Goal: Task Accomplishment & Management: Manage account settings

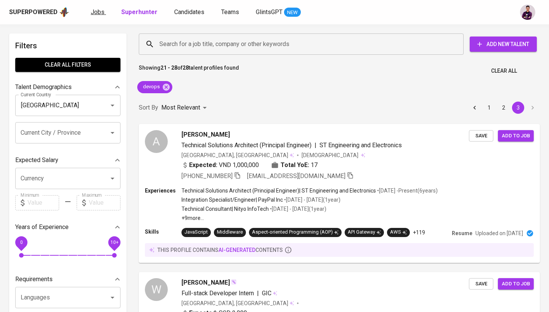
click at [102, 11] on span "Jobs" at bounding box center [98, 11] width 14 height 7
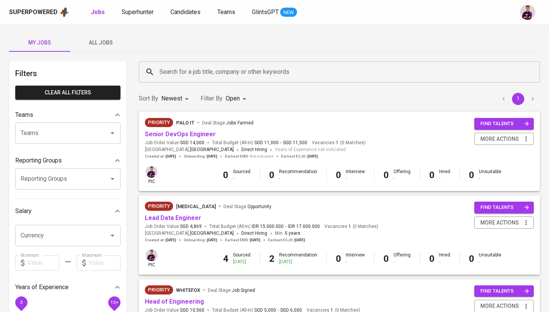
click at [185, 63] on div "Search for a job title, company or other keywords" at bounding box center [339, 71] width 401 height 21
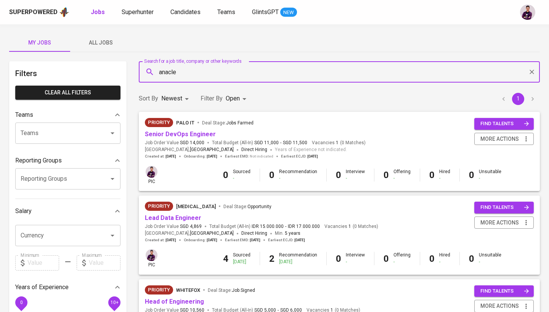
type input "anacle"
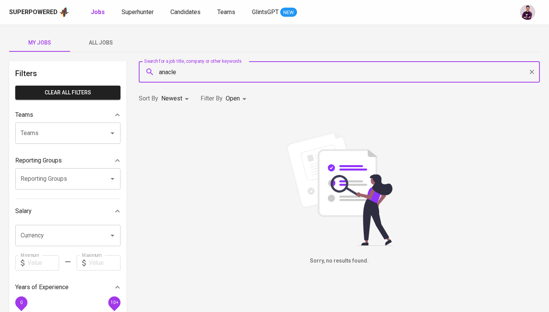
click at [239, 98] on body "Superpowered Jobs Superhunter Candidates Teams GlintsGPT NEW My Jobs All Jobs F…" at bounding box center [274, 260] width 549 height 520
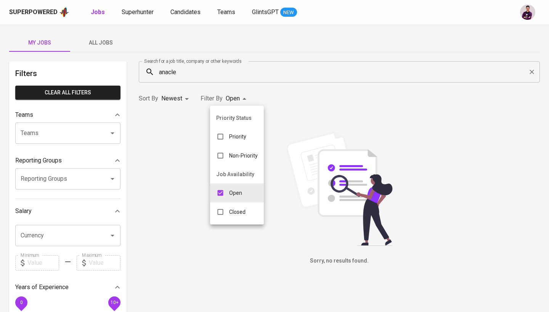
click at [250, 212] on div "Closed" at bounding box center [231, 212] width 42 height 14
type input "OPEN,CLOSE"
checkbox input "true"
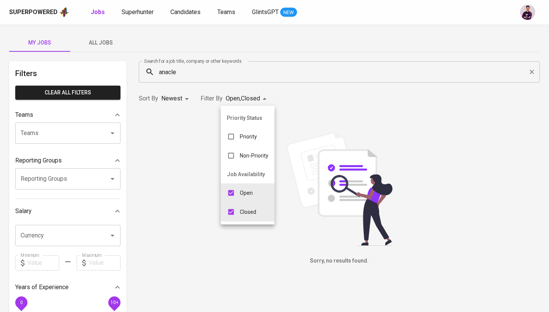
click at [99, 47] on div at bounding box center [274, 156] width 549 height 312
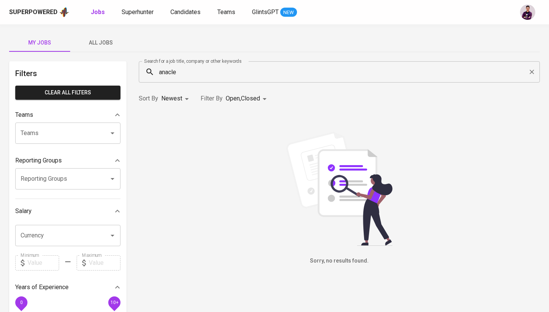
click at [96, 42] on span "All Jobs" at bounding box center [101, 43] width 52 height 10
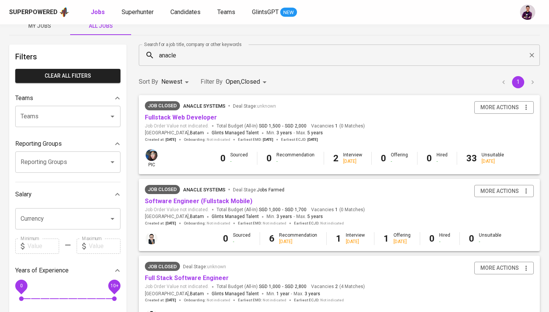
scroll to position [18, 0]
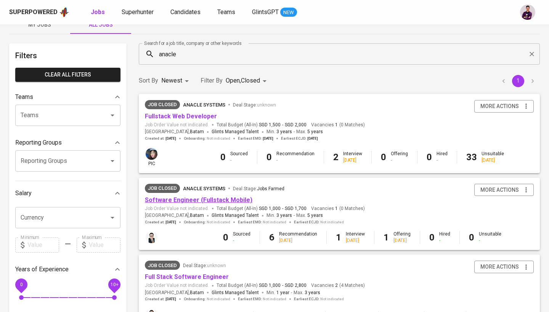
click at [198, 199] on link "Software Engineer (Fullstack Mobile)" at bounding box center [198, 200] width 107 height 7
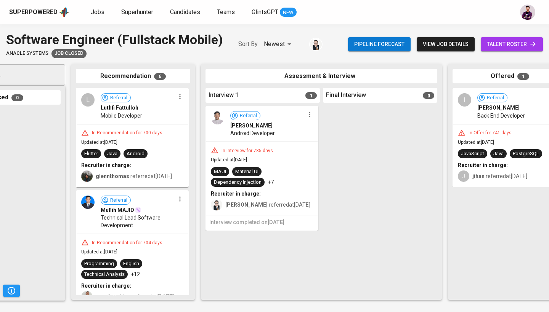
scroll to position [0, 239]
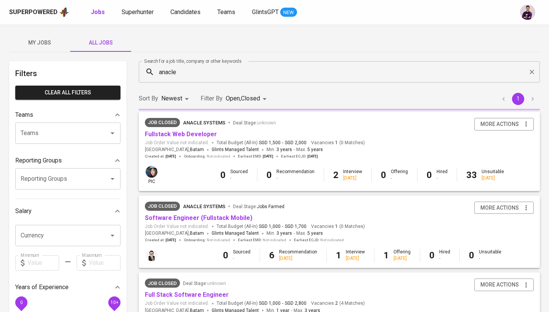
scroll to position [18, 0]
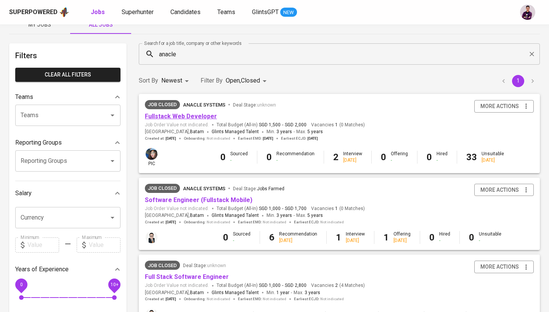
click at [197, 118] on link "Fullstack Web Developer" at bounding box center [181, 116] width 72 height 7
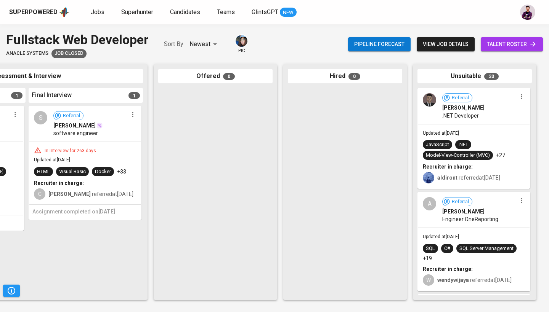
scroll to position [0, 196]
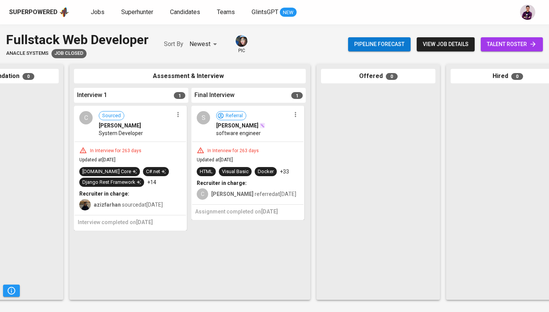
click at [80, 119] on div "C" at bounding box center [85, 117] width 13 height 13
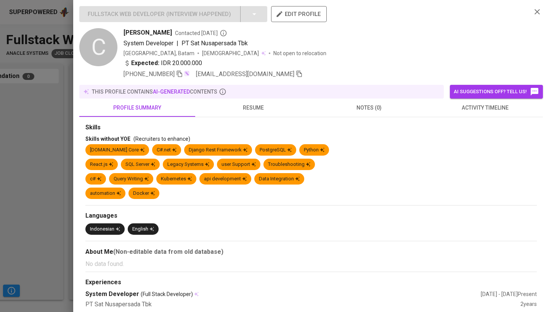
click at [488, 105] on span "activity timeline" at bounding box center [484, 108] width 107 height 10
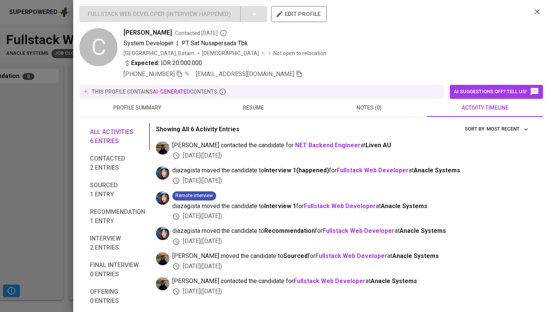
scroll to position [0, 0]
click at [296, 75] on icon "button" at bounding box center [299, 73] width 7 height 7
click at [32, 107] on div at bounding box center [274, 156] width 549 height 312
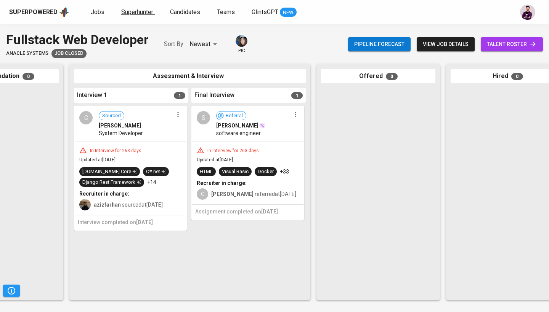
click at [128, 10] on span "Superhunter" at bounding box center [137, 11] width 32 height 7
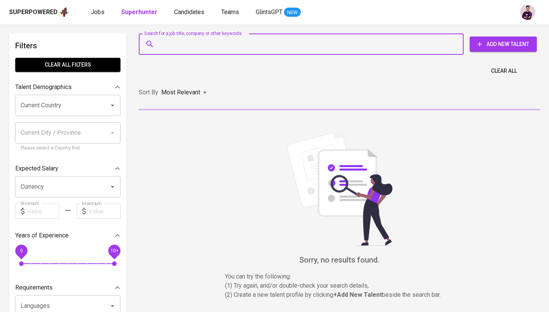
click at [168, 44] on input "Search for a job title, company or other keywords" at bounding box center [302, 44] width 291 height 14
paste input "[EMAIL_ADDRESS][DOMAIN_NAME]"
type input "[EMAIL_ADDRESS][DOMAIN_NAME]"
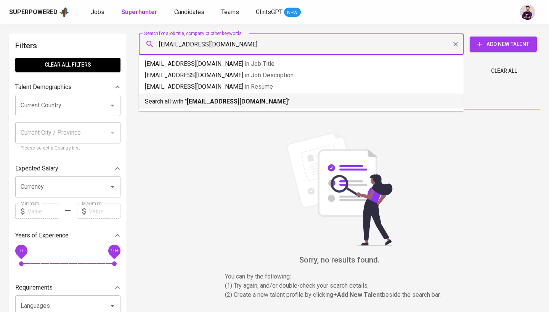
click at [224, 105] on p "Search all with " [EMAIL_ADDRESS][DOMAIN_NAME] "" at bounding box center [301, 101] width 312 height 9
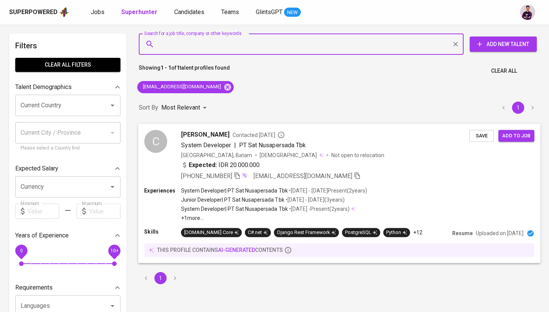
click at [151, 141] on div "C" at bounding box center [155, 141] width 23 height 23
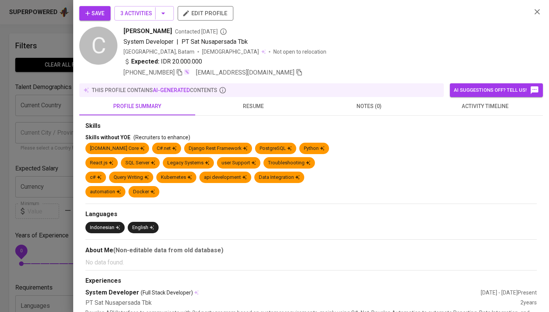
click at [94, 16] on span "Save" at bounding box center [94, 14] width 19 height 10
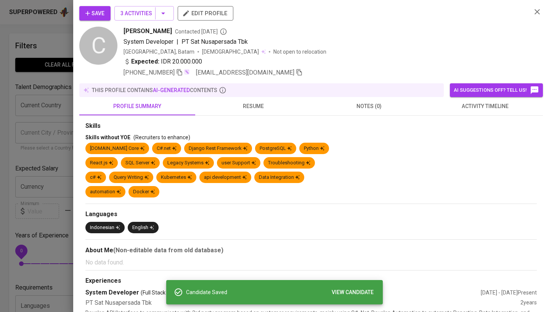
click at [53, 61] on div at bounding box center [274, 156] width 549 height 312
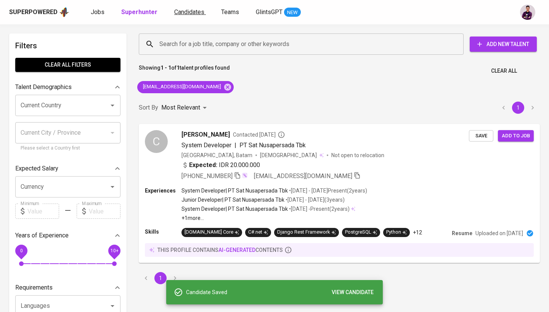
click at [186, 13] on span "Candidates" at bounding box center [189, 11] width 30 height 7
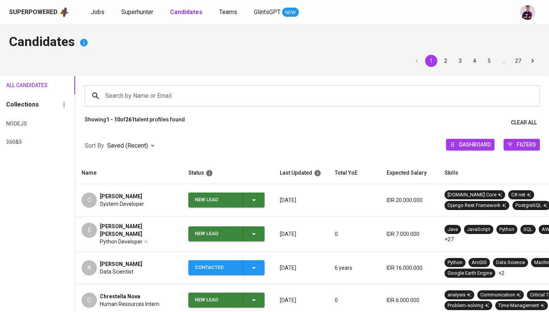
click at [253, 201] on icon "button" at bounding box center [253, 200] width 9 height 9
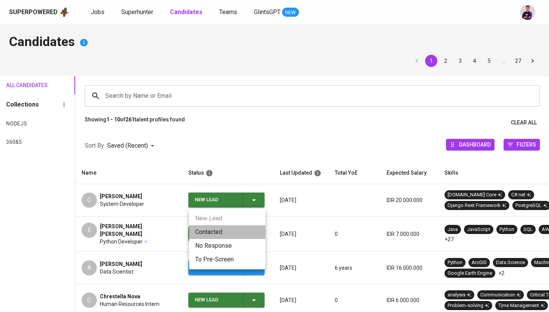
click at [240, 231] on li "Contacted" at bounding box center [227, 233] width 76 height 14
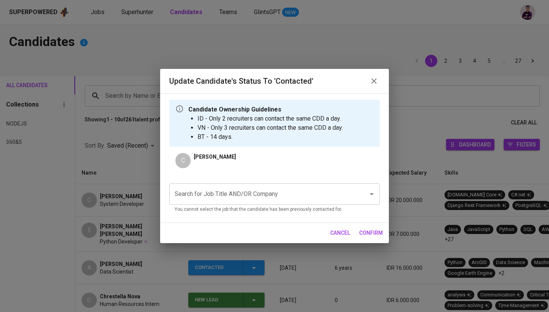
click at [331, 188] on input "Search for Job Title AND/OR Company" at bounding box center [264, 194] width 182 height 14
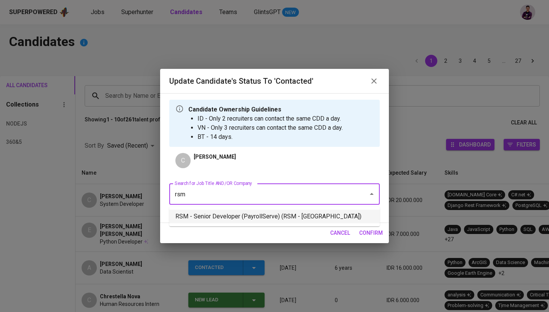
click at [301, 215] on li "RSM - Senior Developer (PayrollServe) (RSM - [GEOGRAPHIC_DATA])" at bounding box center [274, 217] width 210 height 14
type input "rsm"
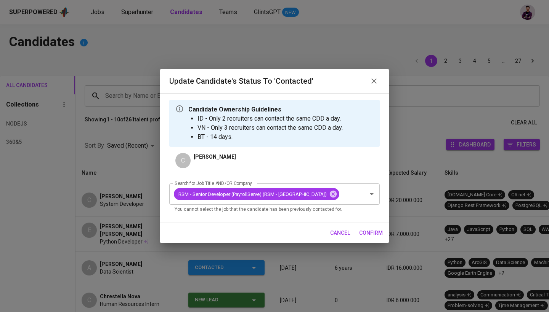
click at [365, 234] on span "confirm" at bounding box center [371, 234] width 24 height 10
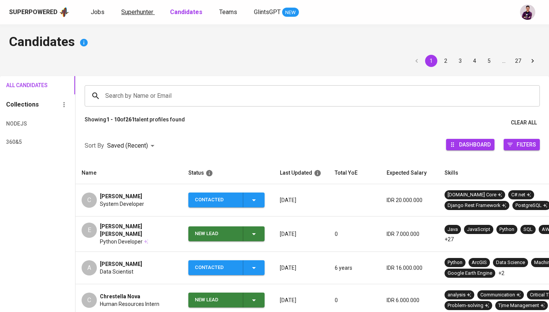
click at [139, 11] on span "Superhunter" at bounding box center [137, 11] width 32 height 7
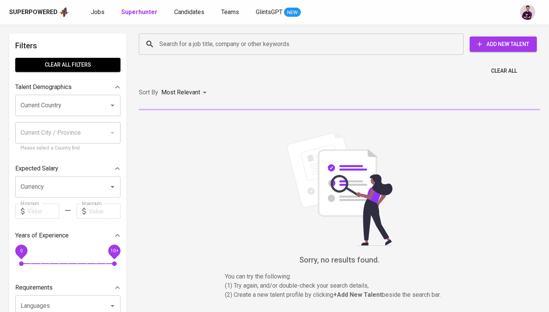
click at [163, 46] on input "Search for a job title, company or other keywords" at bounding box center [302, 44] width 291 height 14
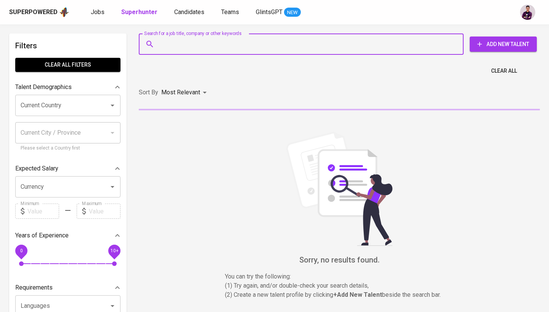
paste input "[EMAIL_ADDRESS][DOMAIN_NAME]"
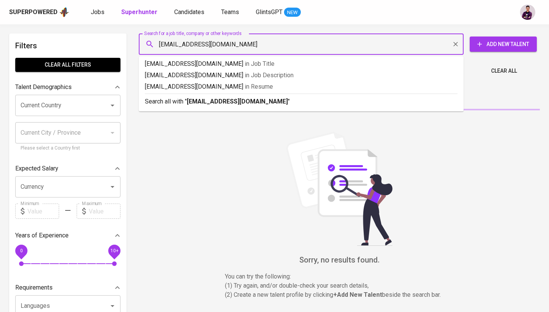
type input "[EMAIL_ADDRESS][DOMAIN_NAME]"
click at [217, 106] on p "Search all with " [EMAIL_ADDRESS][DOMAIN_NAME] "" at bounding box center [301, 101] width 312 height 9
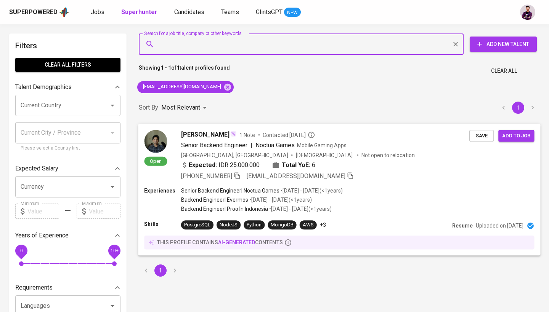
scroll to position [6, 0]
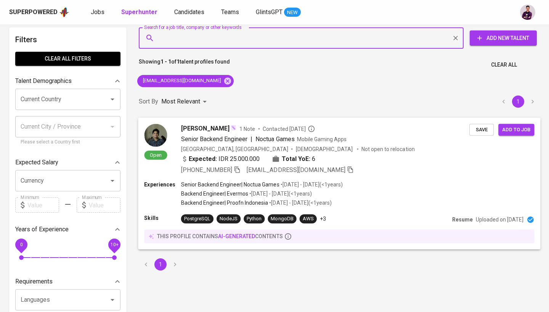
click at [160, 131] on img at bounding box center [155, 135] width 23 height 23
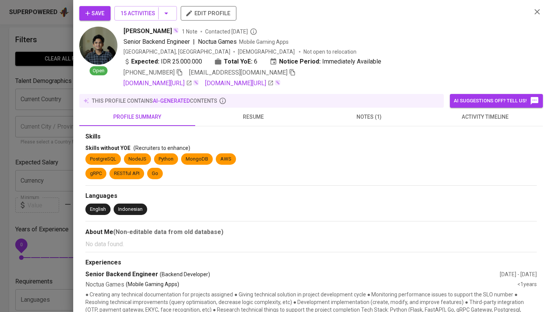
click at [455, 115] on span "activity timeline" at bounding box center [484, 117] width 107 height 10
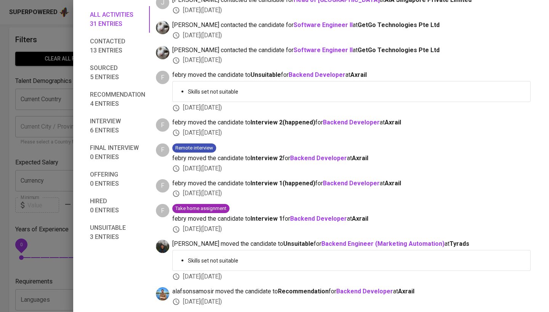
scroll to position [195, 0]
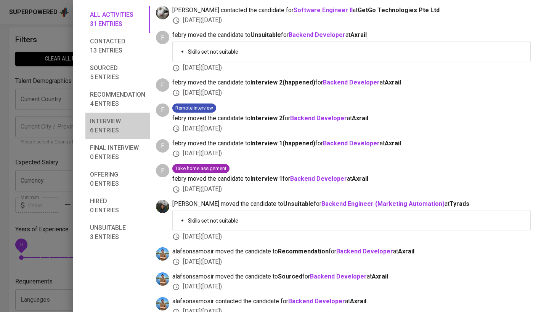
click at [110, 127] on span "Interview 6 entries" at bounding box center [117, 126] width 55 height 18
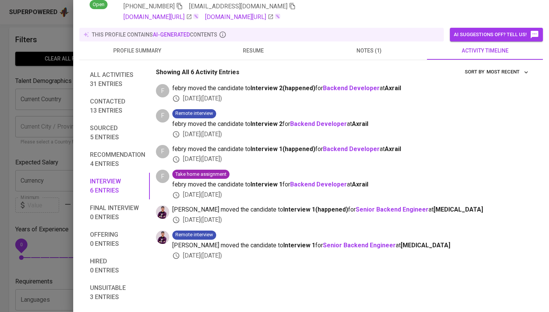
scroll to position [66, 0]
click at [44, 70] on div at bounding box center [274, 156] width 549 height 312
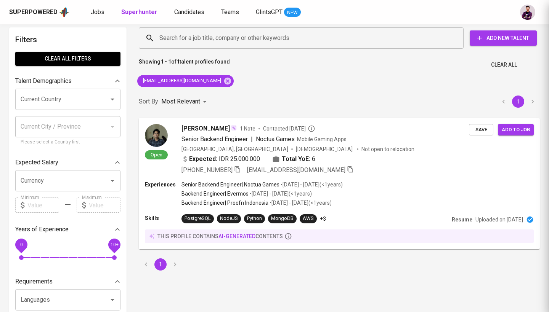
scroll to position [22, 0]
click at [98, 9] on span "Jobs" at bounding box center [98, 11] width 14 height 7
